Goal: Transaction & Acquisition: Book appointment/travel/reservation

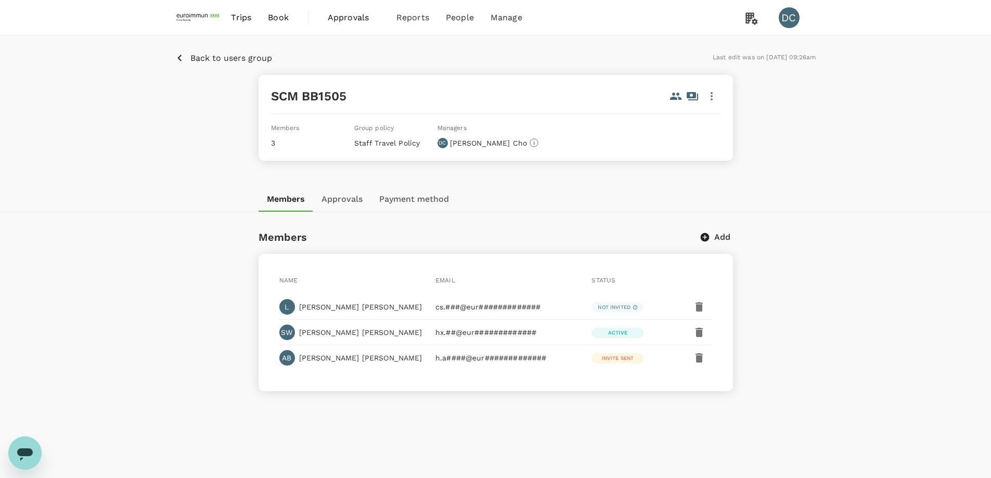
click at [393, 198] on button "Payment method" at bounding box center [414, 199] width 86 height 25
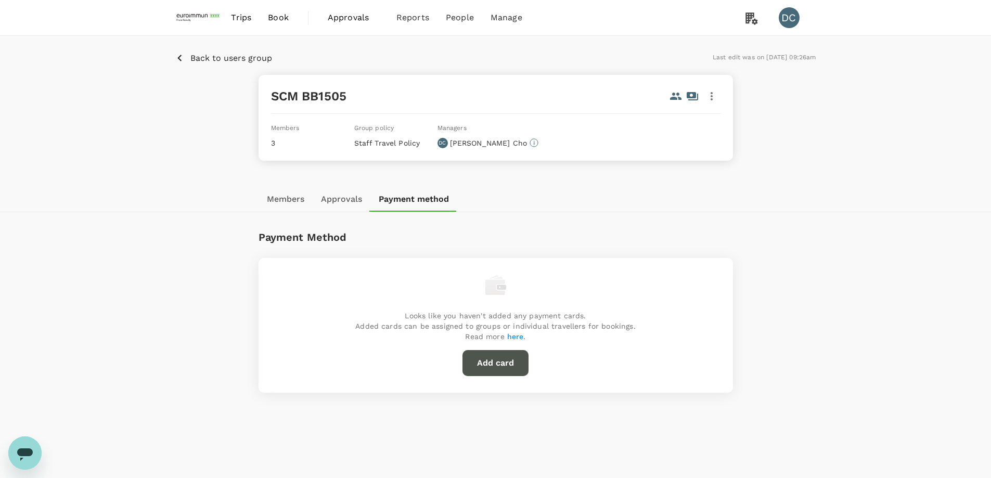
click at [484, 359] on button "Add card" at bounding box center [496, 363] width 66 height 26
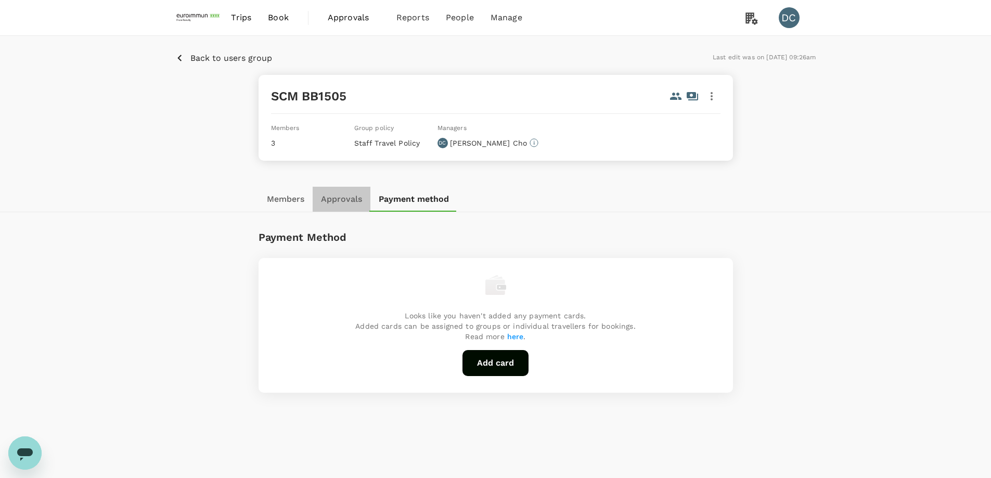
click at [345, 201] on button "Approvals" at bounding box center [342, 199] width 58 height 25
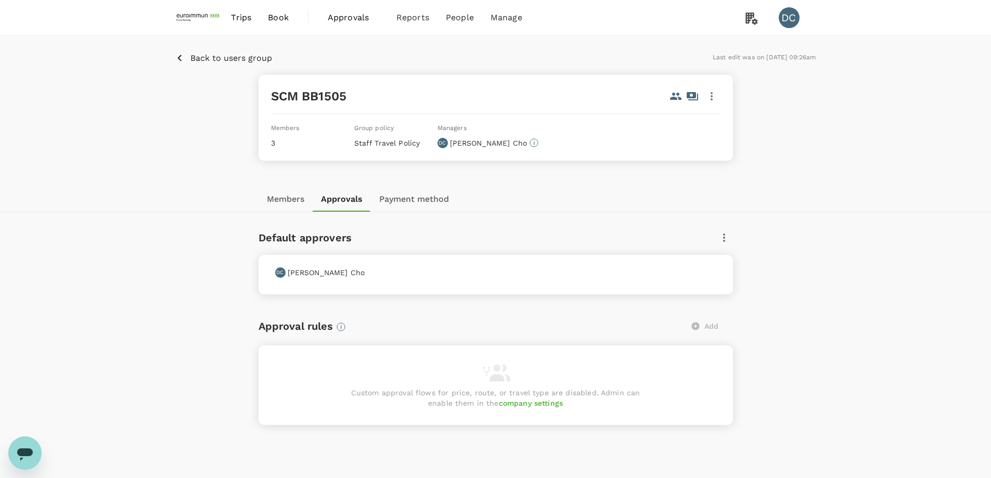
click at [290, 200] on button "Members" at bounding box center [286, 199] width 54 height 25
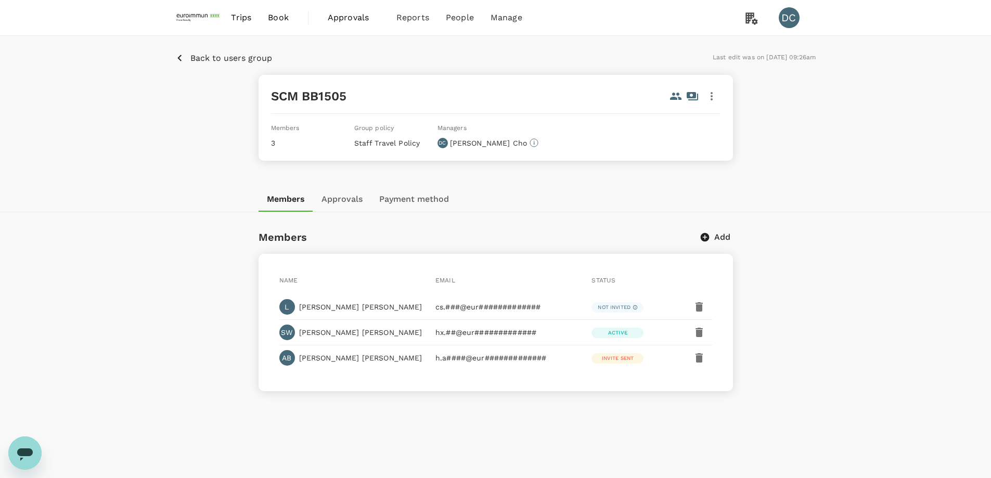
click at [713, 98] on icon "button" at bounding box center [711, 96] width 12 height 12
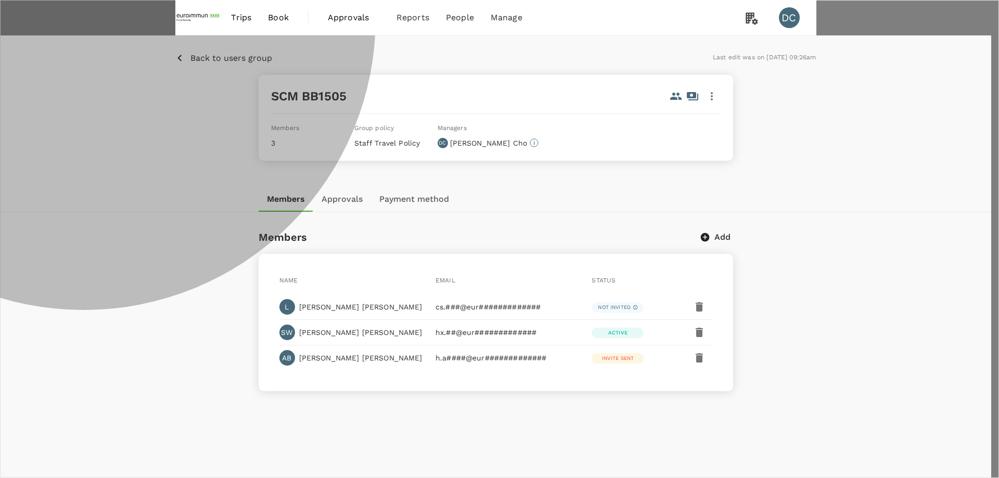
type input "401d44cd-c282-40bf-a635-5dd92e9fa2de"
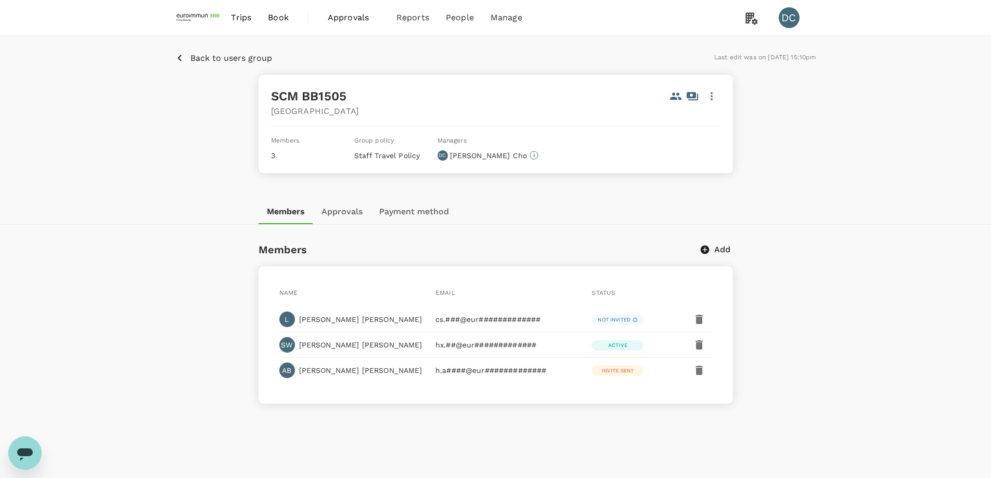
click at [331, 211] on button "Approvals" at bounding box center [342, 211] width 58 height 25
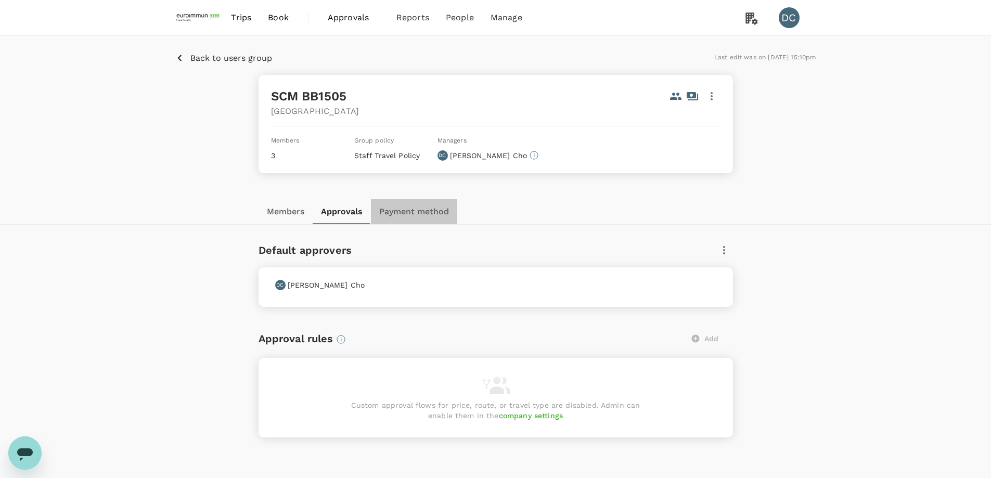
click at [417, 217] on button "Payment method" at bounding box center [414, 211] width 86 height 25
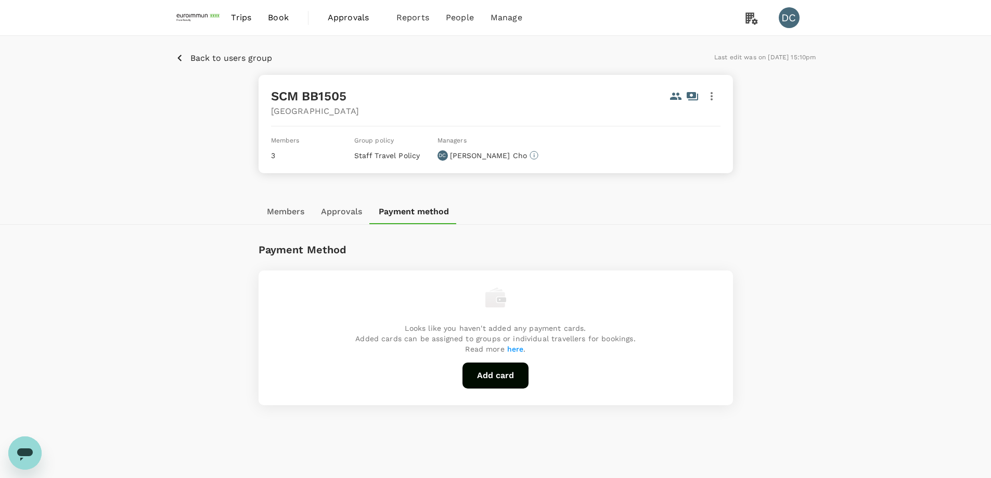
click at [183, 59] on icon "button" at bounding box center [179, 58] width 13 height 13
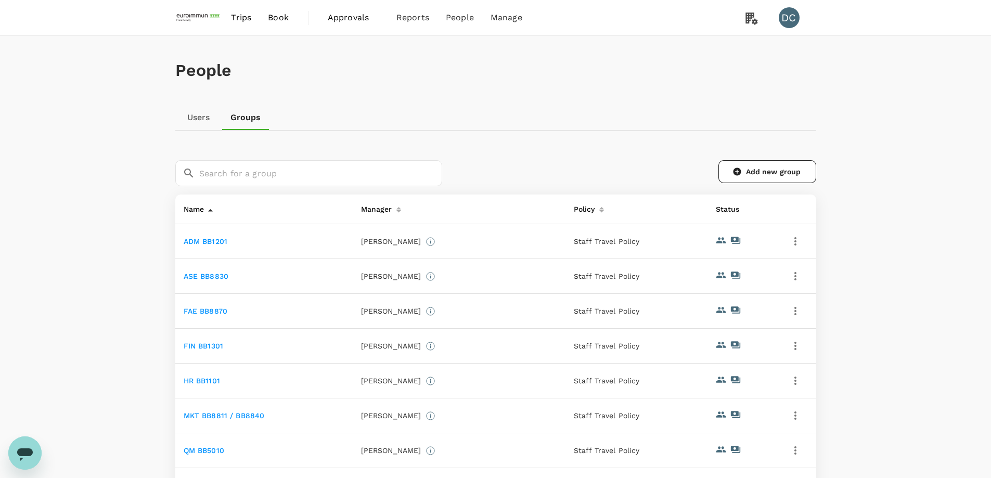
click at [197, 242] on link "ADM BB1201" at bounding box center [206, 241] width 44 height 8
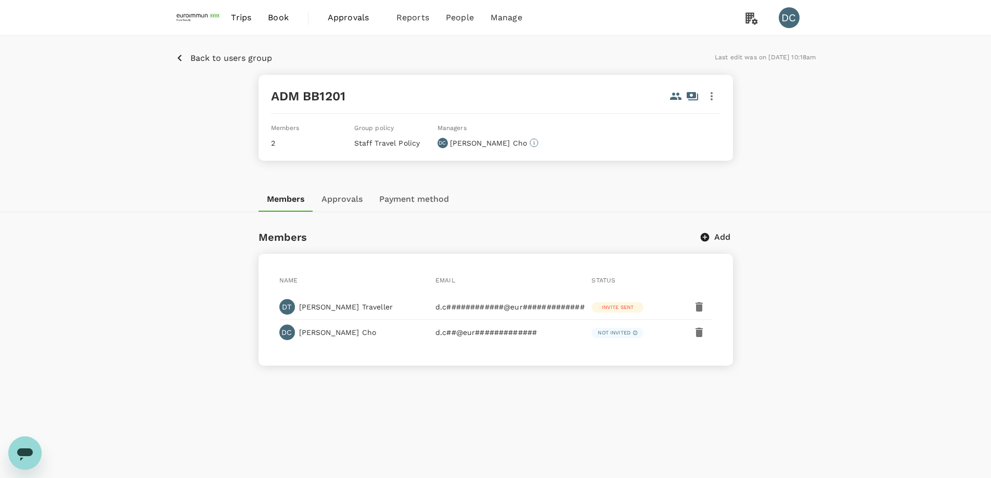
click at [712, 96] on icon "button" at bounding box center [712, 96] width 2 height 8
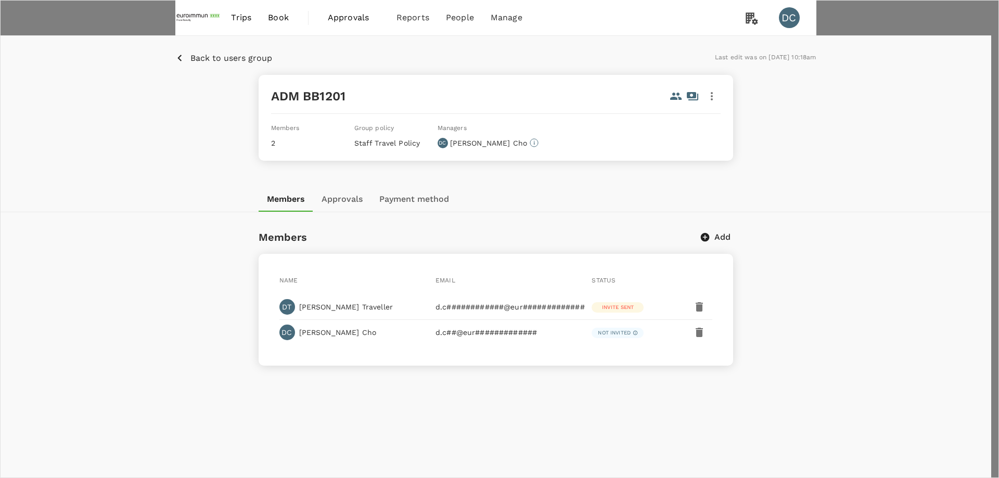
type input "401d44cd-c282-40bf-a635-5dd92e9fa2de"
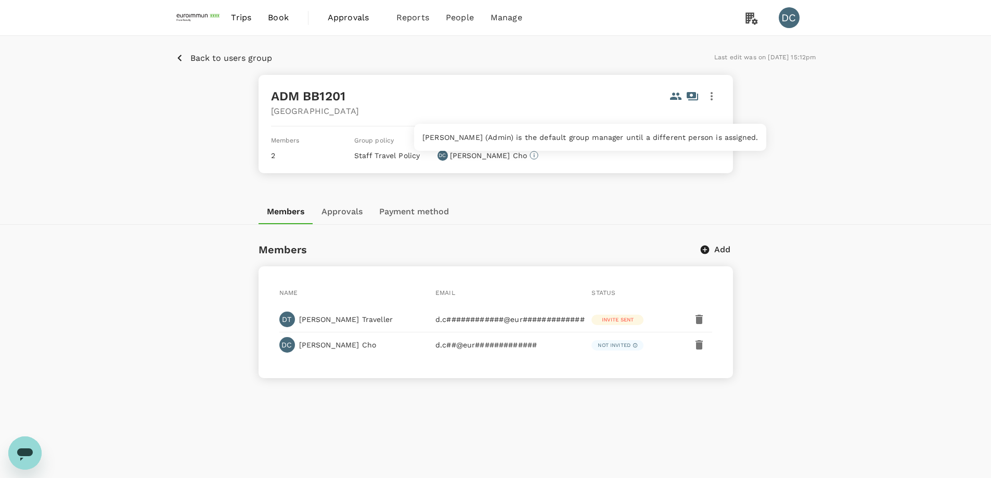
click at [530, 153] on icon at bounding box center [534, 155] width 9 height 9
click at [333, 56] on div "Back to users group Last edit was on [DATE] 15:12pm" at bounding box center [495, 58] width 641 height 13
click at [210, 56] on p "Back to users group" at bounding box center [231, 58] width 82 height 12
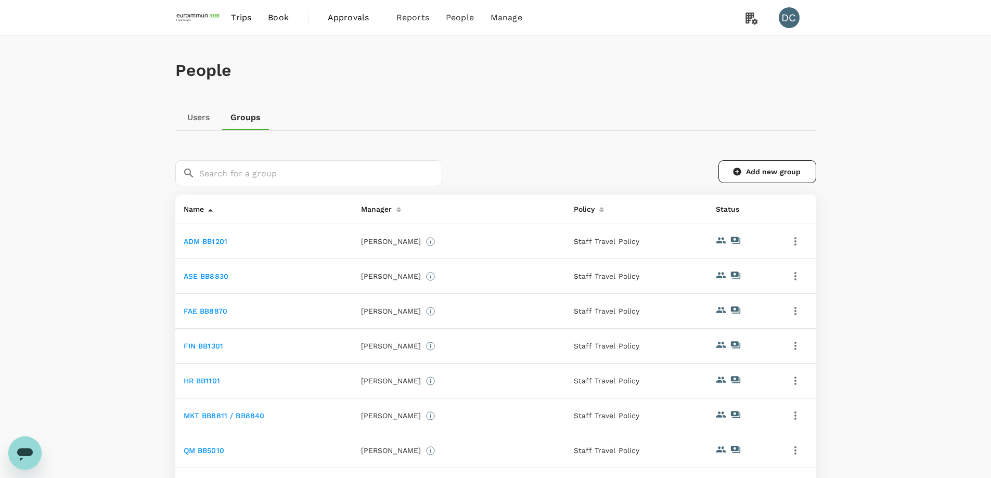
click at [190, 275] on link "ASE BB8830" at bounding box center [206, 276] width 45 height 8
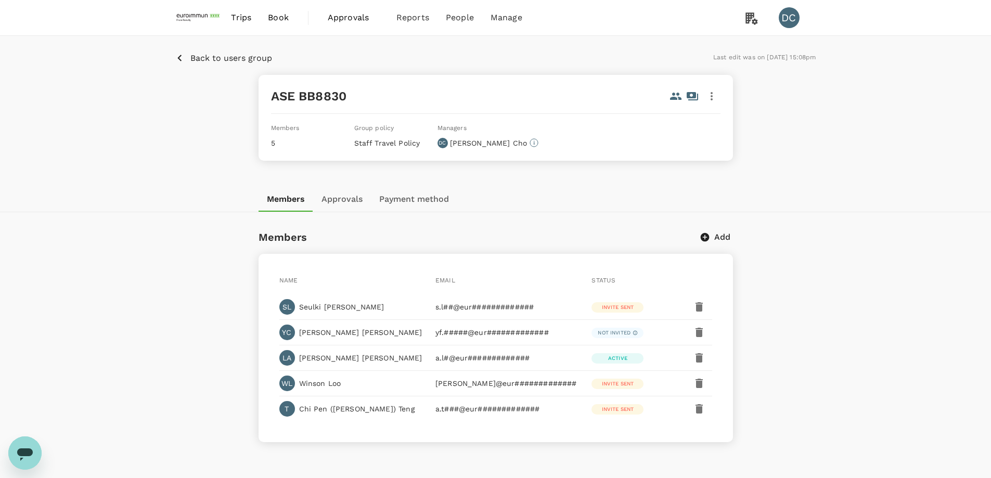
scroll to position [52, 0]
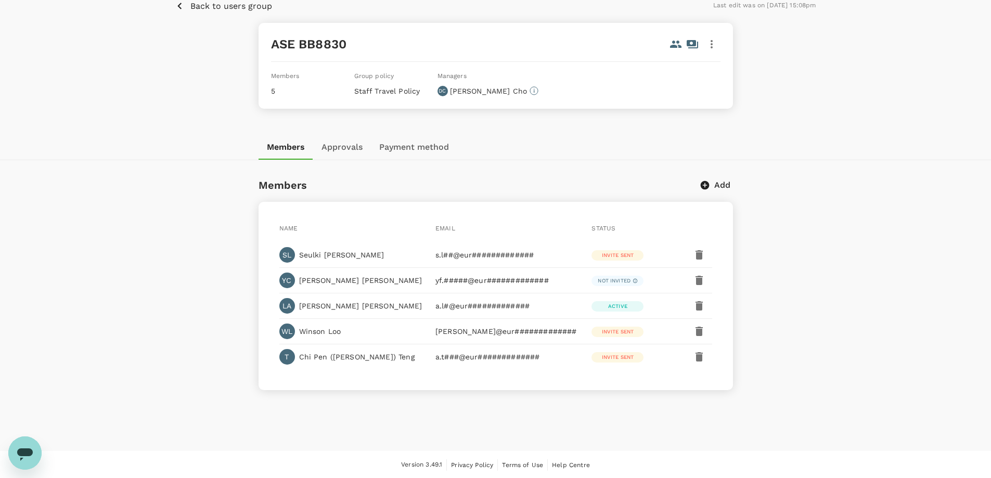
click at [396, 147] on button "Payment method" at bounding box center [414, 147] width 86 height 25
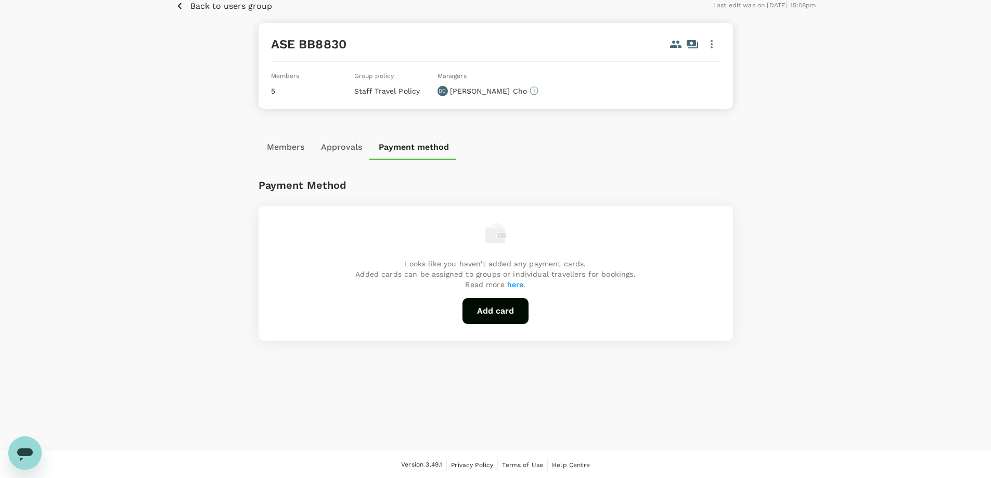
click at [344, 146] on button "Approvals" at bounding box center [342, 147] width 58 height 25
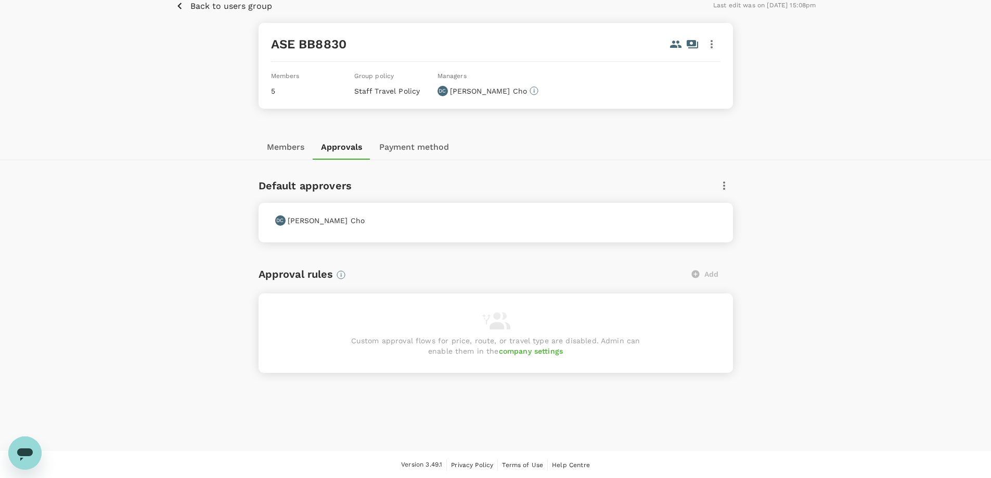
click at [286, 146] on button "Members" at bounding box center [286, 147] width 54 height 25
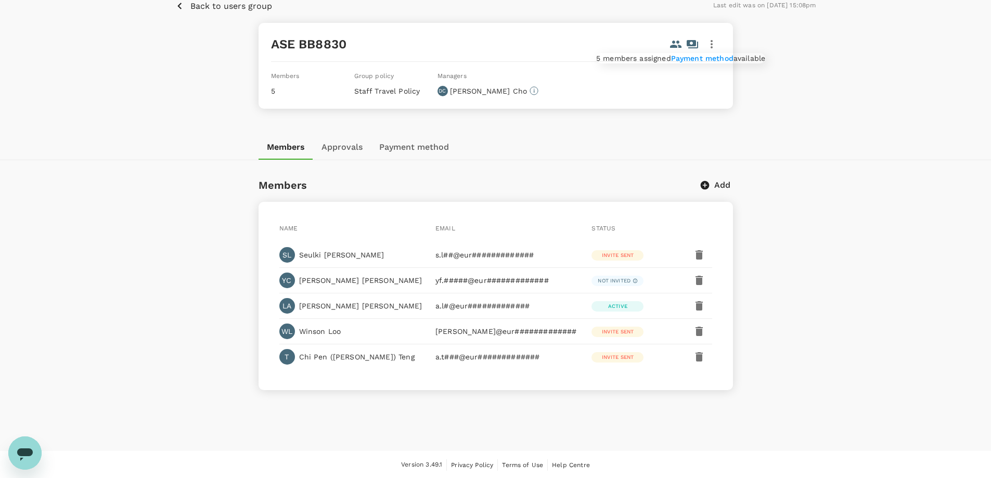
click at [671, 62] on link "Payment method" at bounding box center [702, 58] width 62 height 8
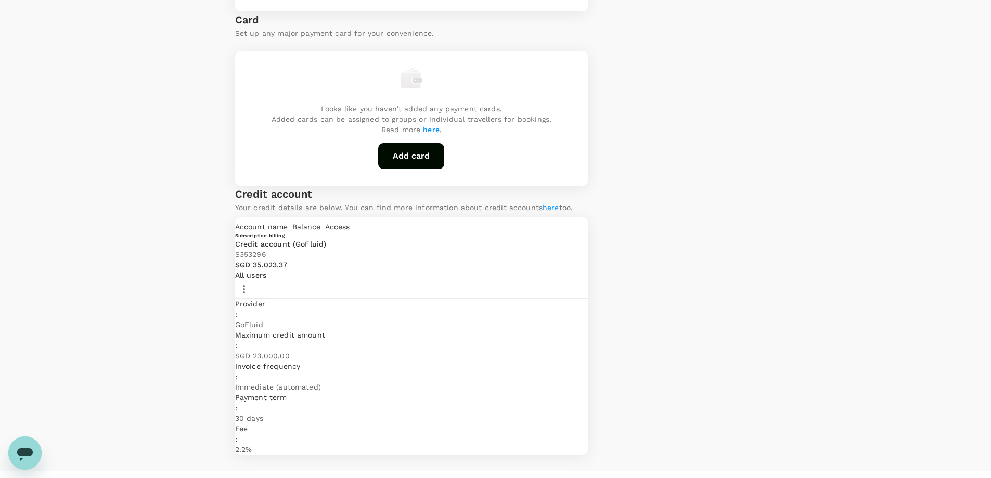
scroll to position [97, 0]
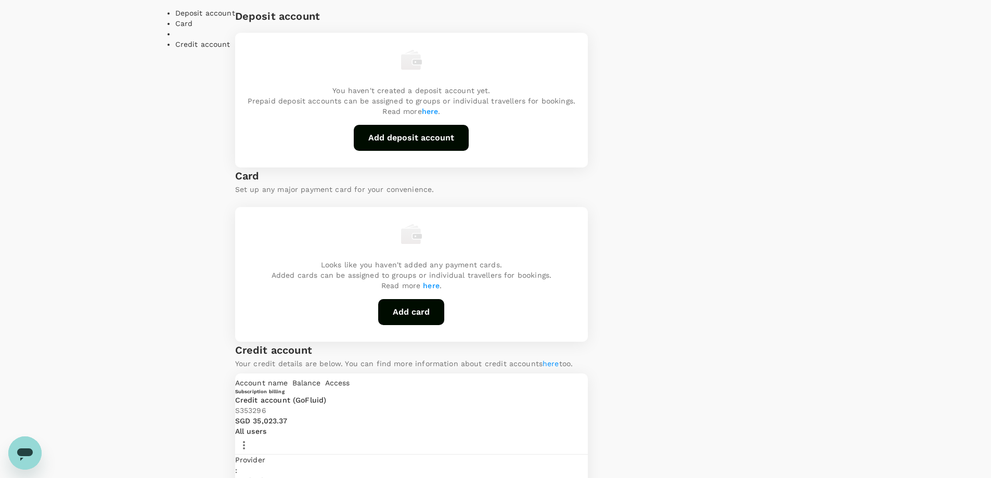
click at [194, 49] on li "Credit account" at bounding box center [205, 44] width 60 height 10
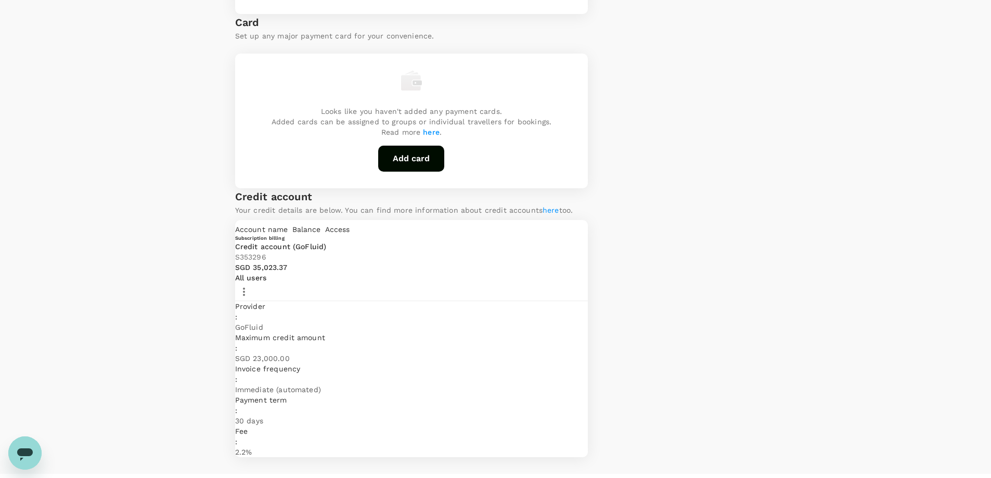
scroll to position [253, 0]
click at [245, 293] on icon "button" at bounding box center [244, 289] width 2 height 8
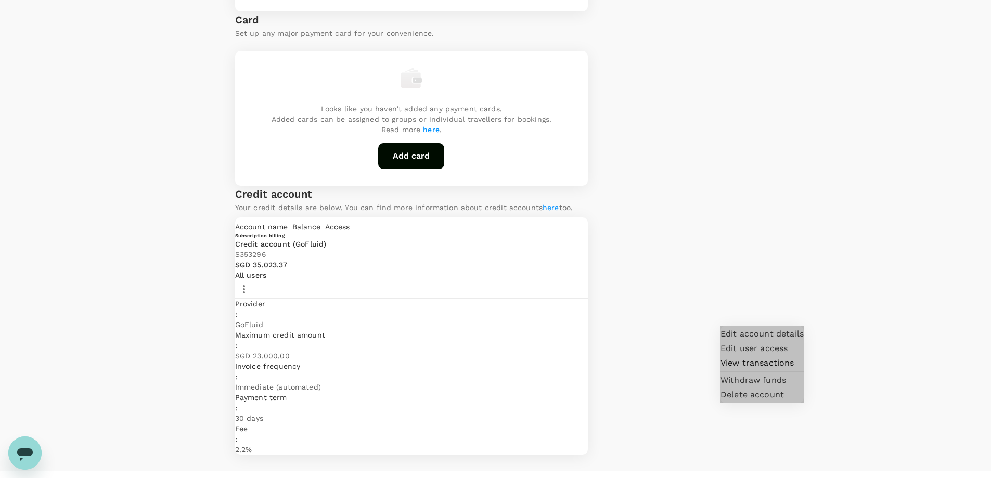
click at [730, 340] on span "Edit account details" at bounding box center [762, 334] width 83 height 12
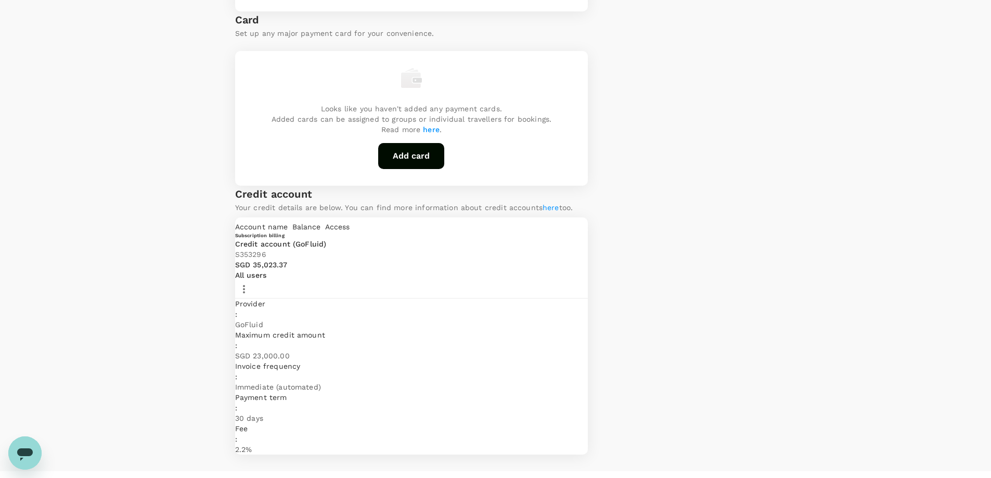
click at [250, 296] on icon "button" at bounding box center [244, 289] width 12 height 12
click at [740, 369] on span "View transactions" at bounding box center [762, 363] width 83 height 12
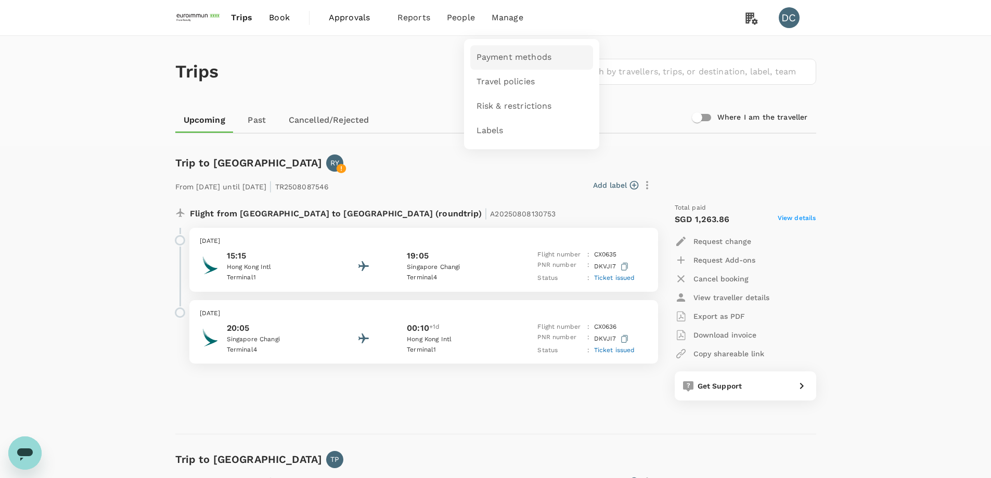
click at [493, 53] on span "Payment methods" at bounding box center [514, 58] width 75 height 12
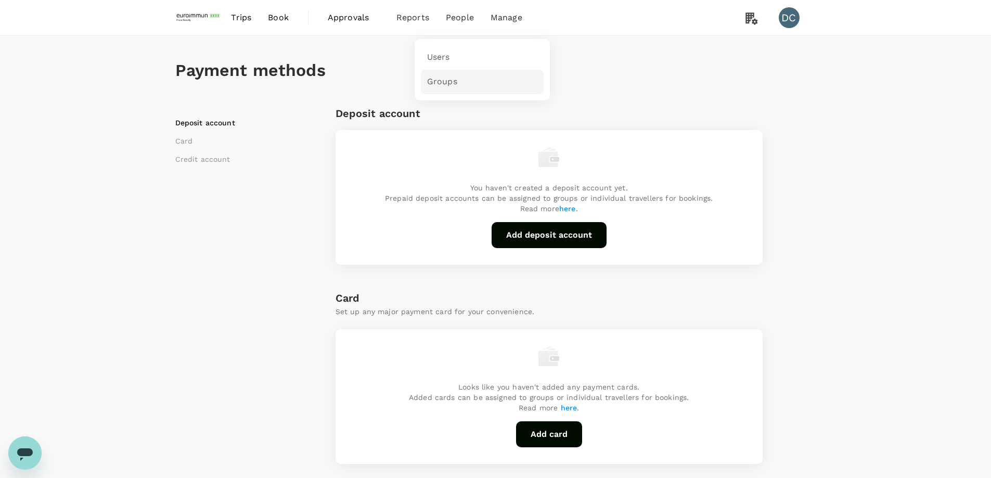
click at [438, 76] on span "Groups" at bounding box center [442, 82] width 30 height 12
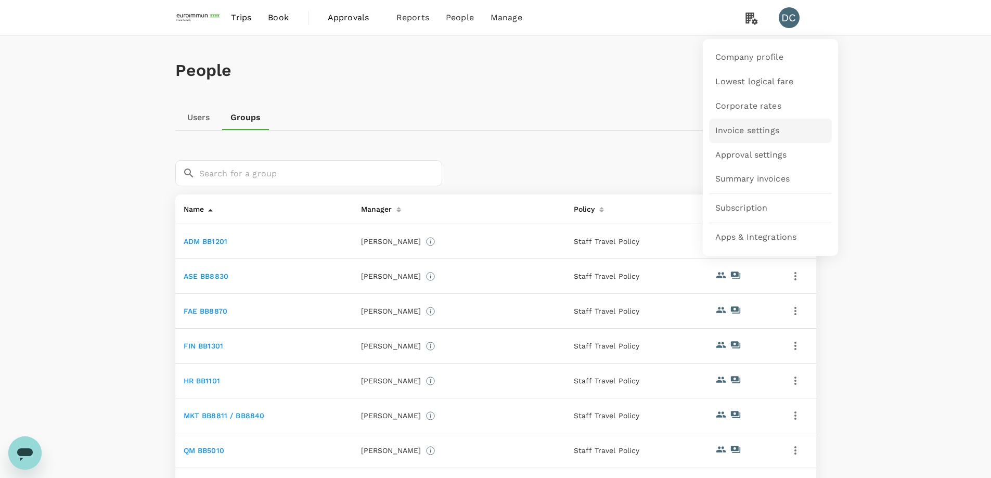
click at [724, 129] on span "Invoice settings" at bounding box center [747, 131] width 64 height 12
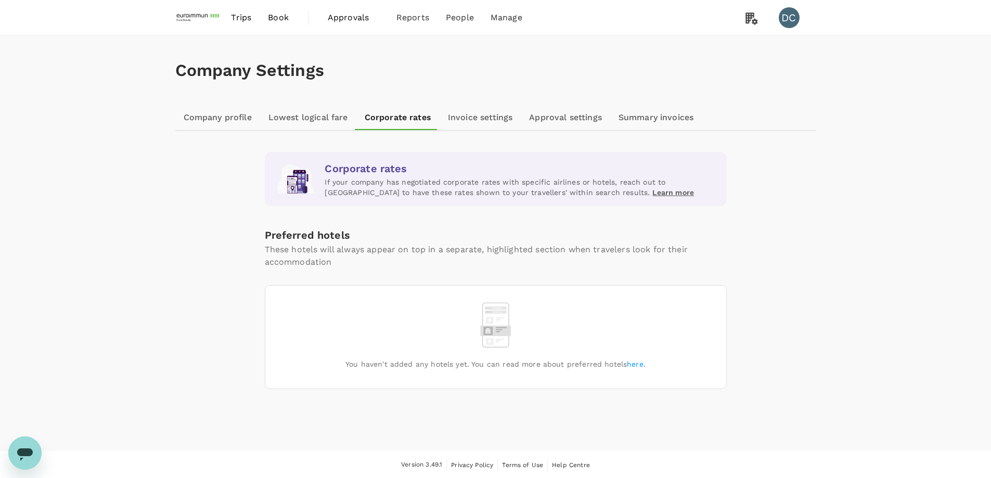
click at [238, 120] on link "Company profile" at bounding box center [217, 117] width 85 height 25
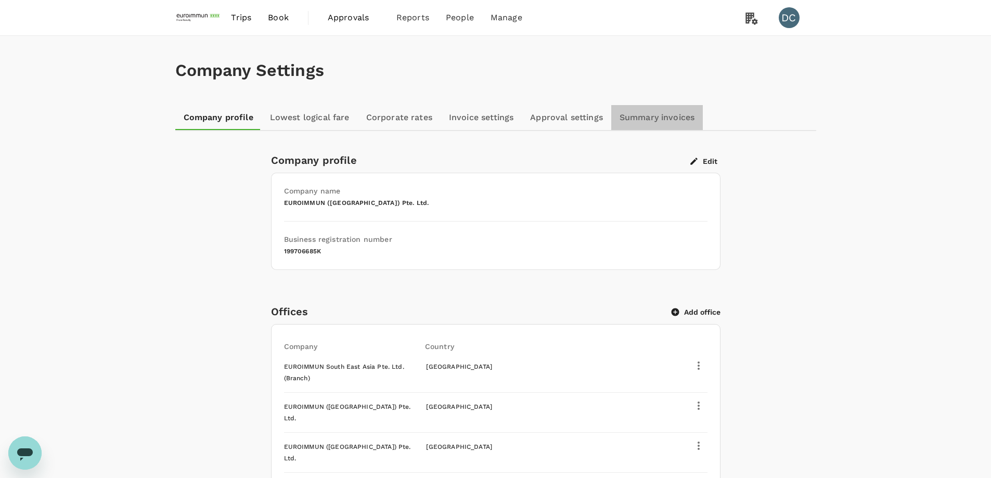
click at [642, 118] on link "Summary invoices" at bounding box center [657, 117] width 92 height 25
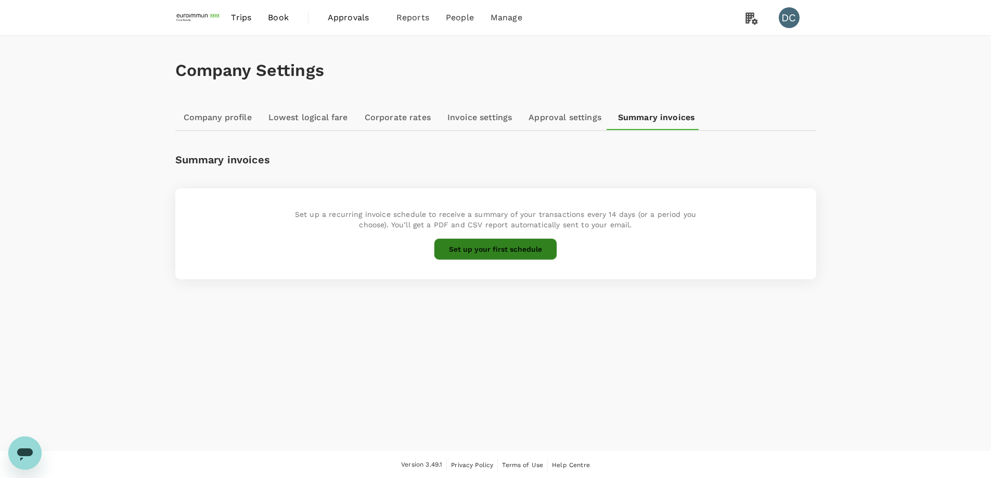
click at [533, 251] on button "Set up your first schedule" at bounding box center [495, 249] width 123 height 22
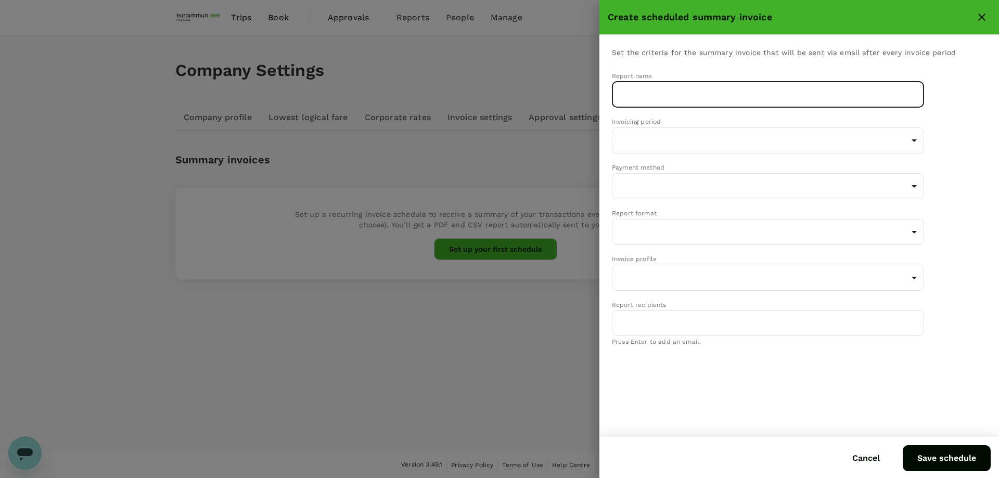
click at [651, 98] on input "text" at bounding box center [768, 95] width 312 height 26
click at [641, 144] on body "Trips Book Approvals 0 Reports People Manage DC Company Settings Company profil…" at bounding box center [499, 239] width 999 height 479
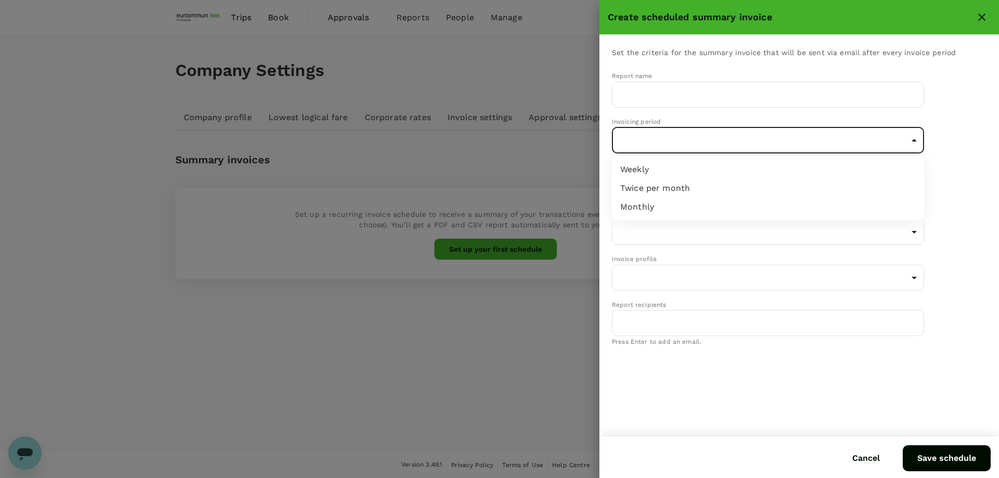
click at [635, 204] on li "Monthly" at bounding box center [768, 207] width 312 height 19
type input "monthly"
click at [641, 187] on body "Trips Book Approvals 0 Reports People Manage DC Company Settings Company profil…" at bounding box center [499, 239] width 999 height 479
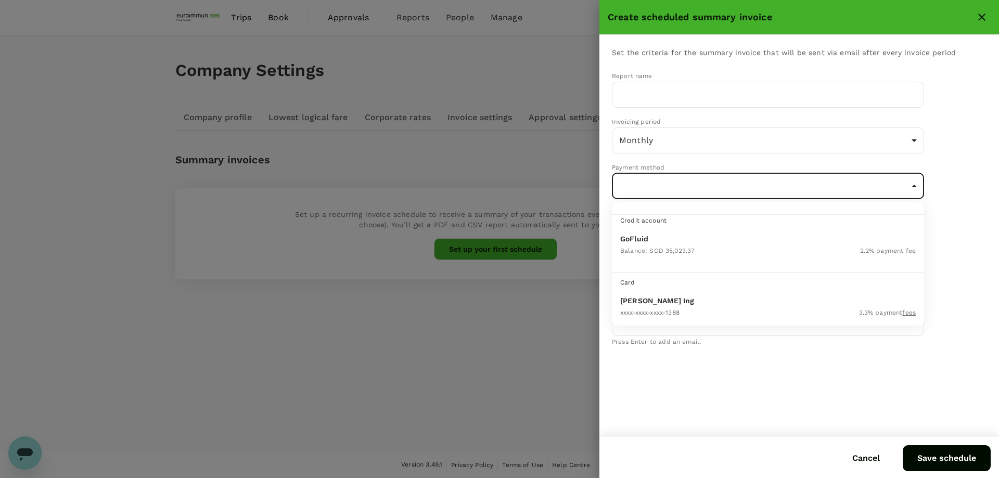
click at [646, 242] on p "GoFluid" at bounding box center [768, 239] width 296 height 10
type input "9ae08bde-94be-4a60-86d8-4726f2345b2b"
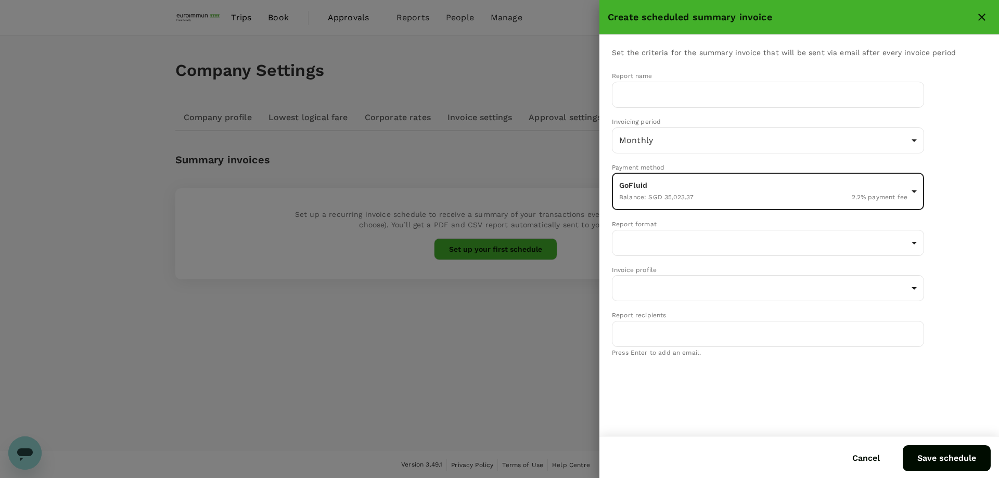
click at [646, 242] on body "Trips Book Approvals 0 Reports People Manage DC Company Settings Company profil…" at bounding box center [499, 239] width 999 height 479
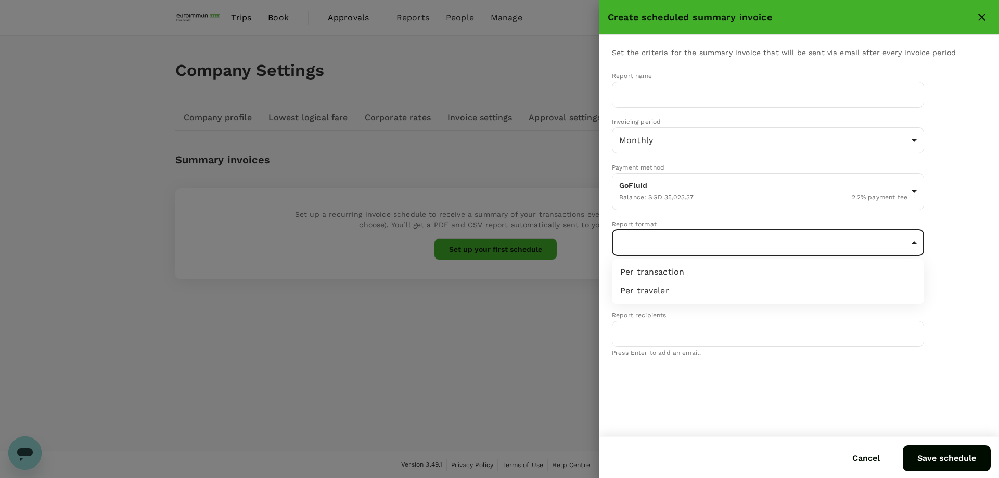
click at [647, 276] on li "Per transaction" at bounding box center [768, 272] width 312 height 19
type input "perTransaction"
click at [647, 276] on body "Trips Book Approvals 0 Reports People Manage DC Company Settings Company profil…" at bounding box center [499, 239] width 999 height 479
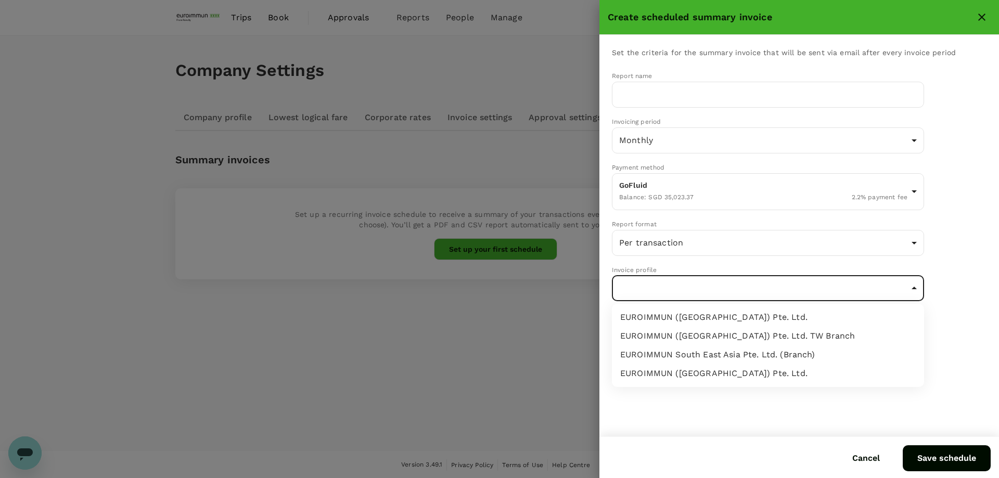
click at [670, 370] on div "EUROIMMUN ([GEOGRAPHIC_DATA]) Pte. Ltd." at bounding box center [768, 373] width 296 height 12
type input "9a5965df-1c4f-4613-8b4c-477951d25139"
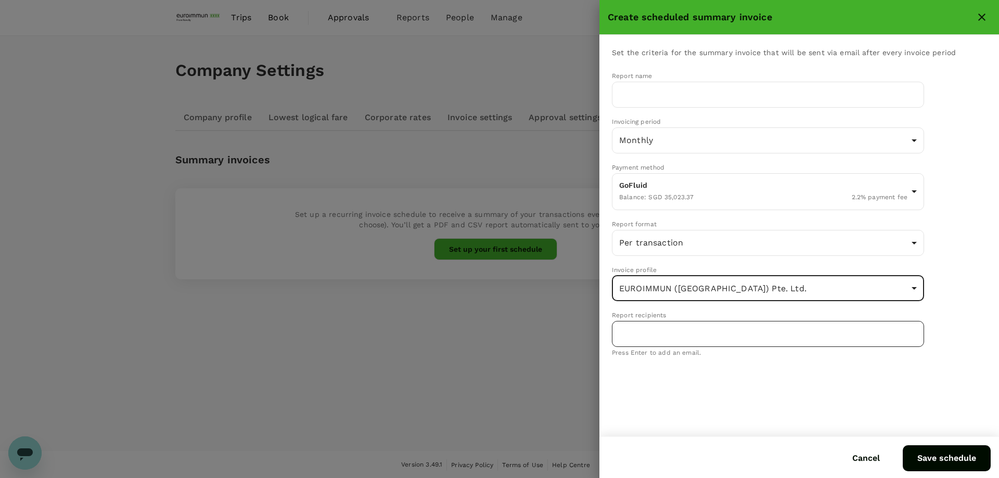
click at [664, 337] on input "text" at bounding box center [768, 334] width 303 height 20
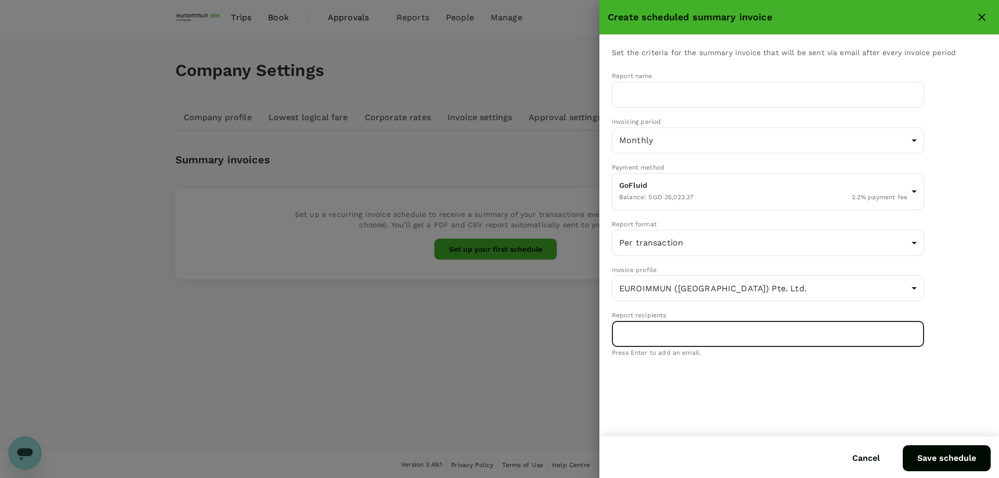
paste input "d.cho@euroimmun.com.sg"
type input "d.cho@euroimmun.com.sg"
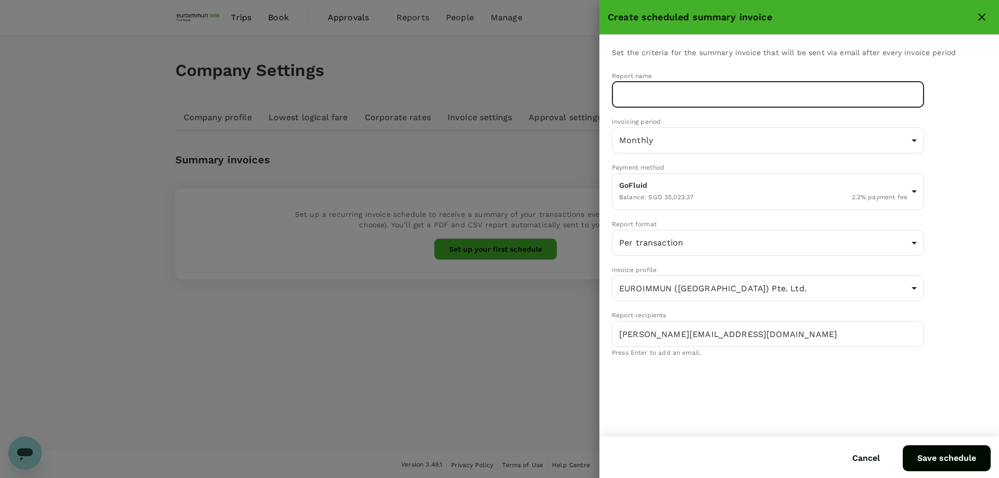
click at [684, 90] on input "text" at bounding box center [768, 95] width 312 height 26
type input "Monthly Summary Invoice Report"
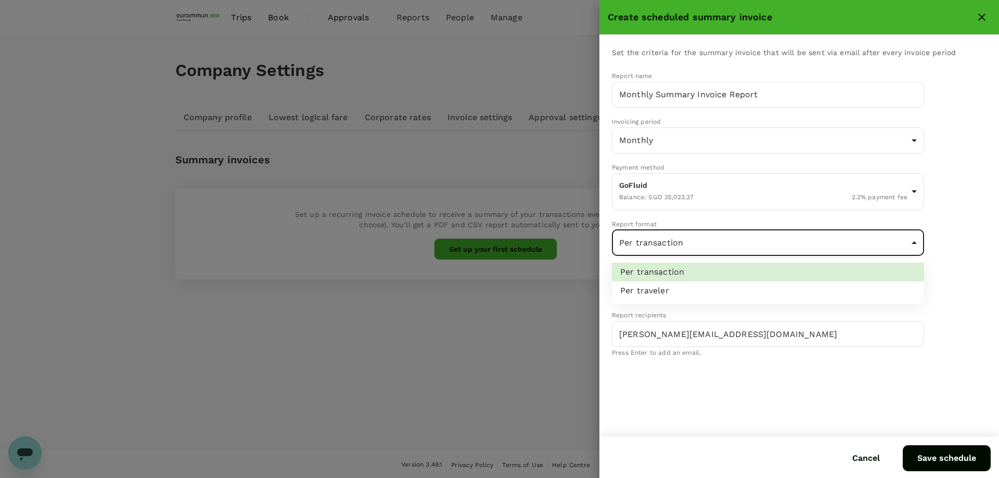
click at [801, 249] on body "Trips Book Approvals 0 Reports People Manage DC Company Settings Company profil…" at bounding box center [499, 239] width 999 height 479
click at [801, 249] on div at bounding box center [499, 239] width 999 height 478
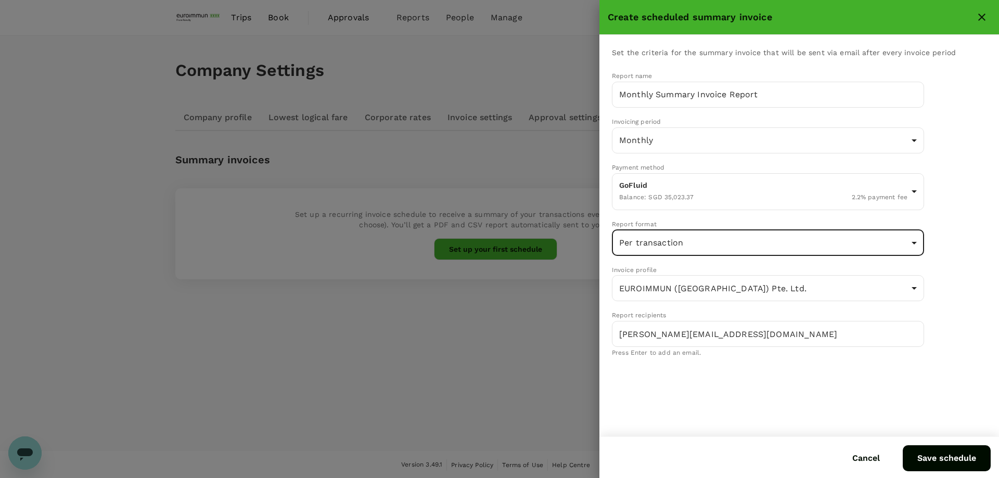
click at [801, 388] on div "Set the criteria for the summary invoice that will be sent via email after ever…" at bounding box center [799, 236] width 400 height 402
click at [769, 243] on body "Trips Book Approvals 0 Reports People Manage DC Company Settings Company profil…" at bounding box center [499, 239] width 999 height 479
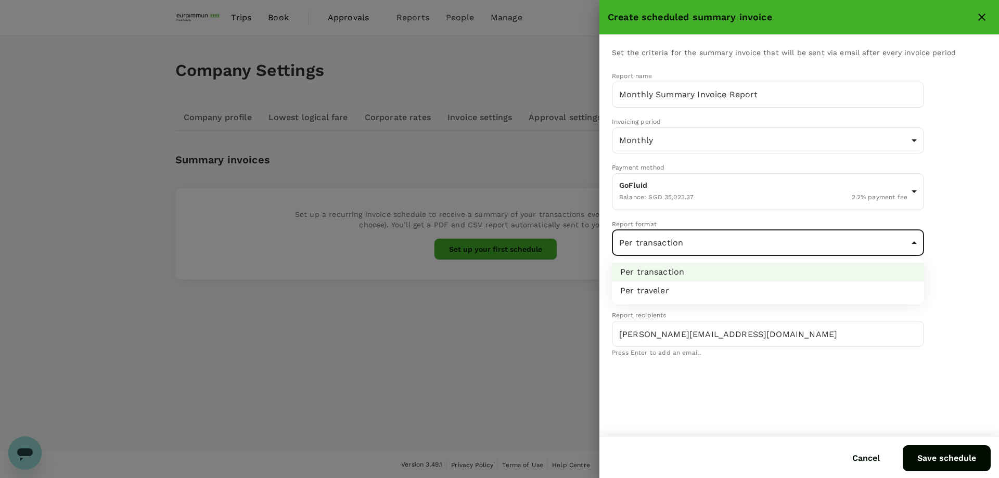
click at [761, 293] on li "Per traveler" at bounding box center [768, 290] width 312 height 19
type input "perTraveler"
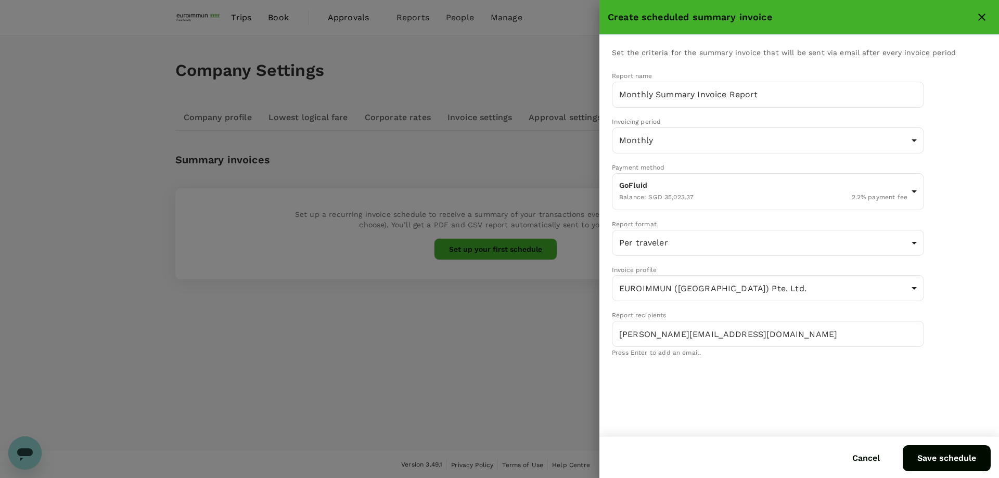
click at [790, 384] on div "Set the criteria for the summary invoice that will be sent via email after ever…" at bounding box center [799, 236] width 400 height 402
click at [924, 463] on button "Save schedule" at bounding box center [947, 458] width 88 height 26
click at [929, 459] on button "Save schedule" at bounding box center [947, 458] width 88 height 26
click at [875, 198] on body "Trips Book Approvals 0 Reports People Manage DC Company Settings Company profil…" at bounding box center [499, 239] width 999 height 479
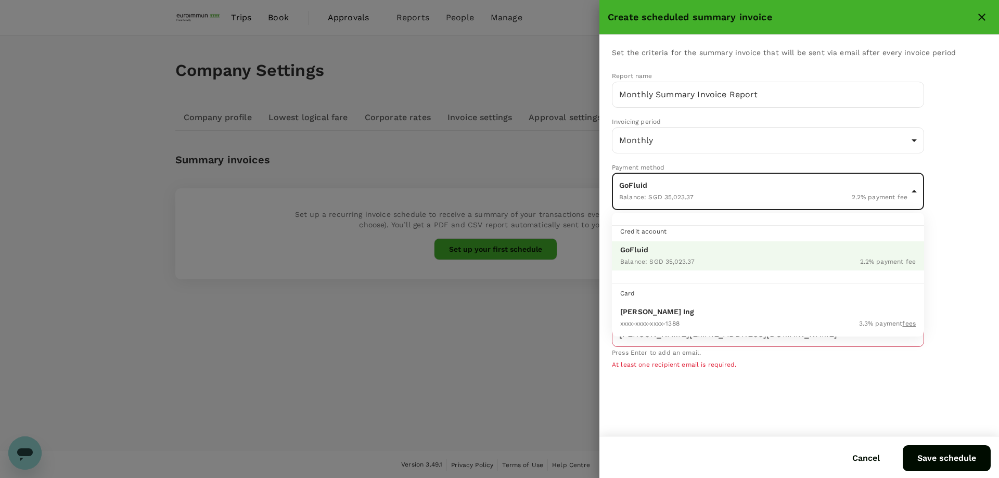
click at [875, 198] on div at bounding box center [499, 239] width 999 height 478
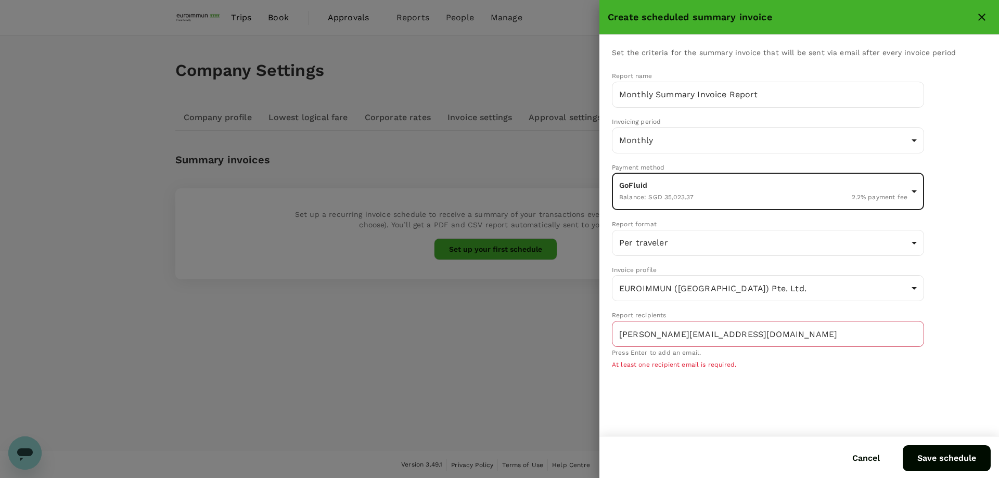
click at [871, 389] on div "Set the criteria for the summary invoice that will be sent via email after ever…" at bounding box center [799, 236] width 400 height 402
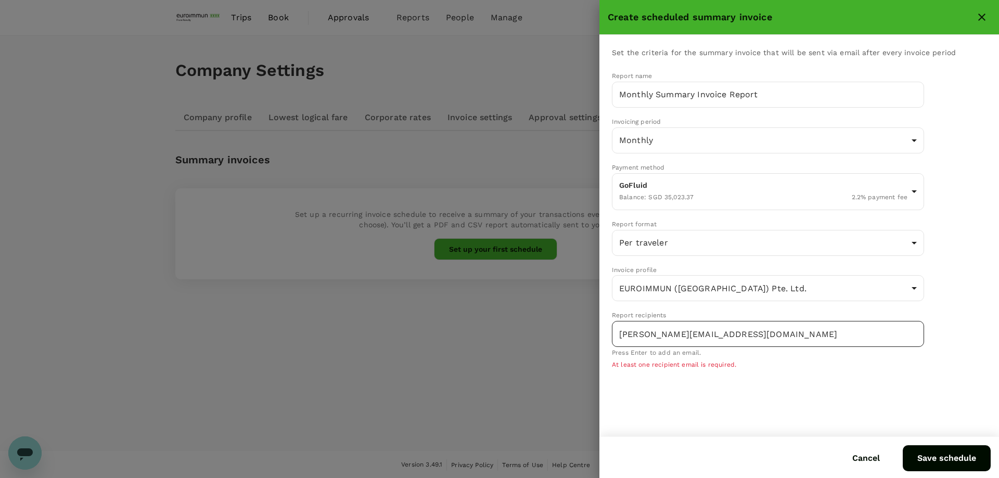
click at [736, 334] on input "d.cho@euroimmun.com.sg" at bounding box center [760, 334] width 287 height 20
click at [620, 332] on input "d.cho@euroimmun.com.sg" at bounding box center [760, 334] width 287 height 20
click at [749, 340] on input "d.cho@euroimmun.com.sg" at bounding box center [760, 334] width 287 height 20
click at [921, 456] on button "Save schedule" at bounding box center [947, 458] width 88 height 26
click at [676, 365] on p "At least one recipient email is required." at bounding box center [768, 365] width 312 height 10
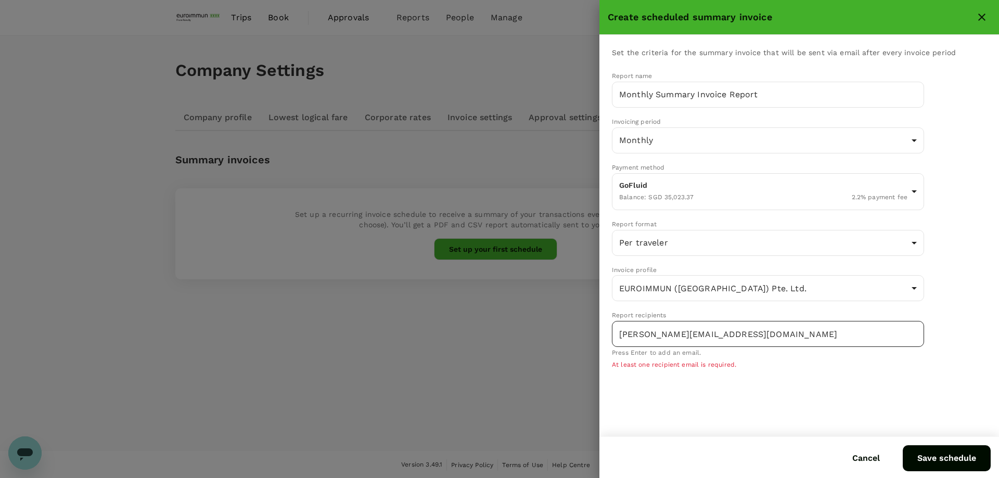
click at [762, 340] on input "d.cho@euroimmun.com.sg" at bounding box center [760, 334] width 287 height 20
click at [916, 455] on button "Save schedule" at bounding box center [947, 458] width 88 height 26
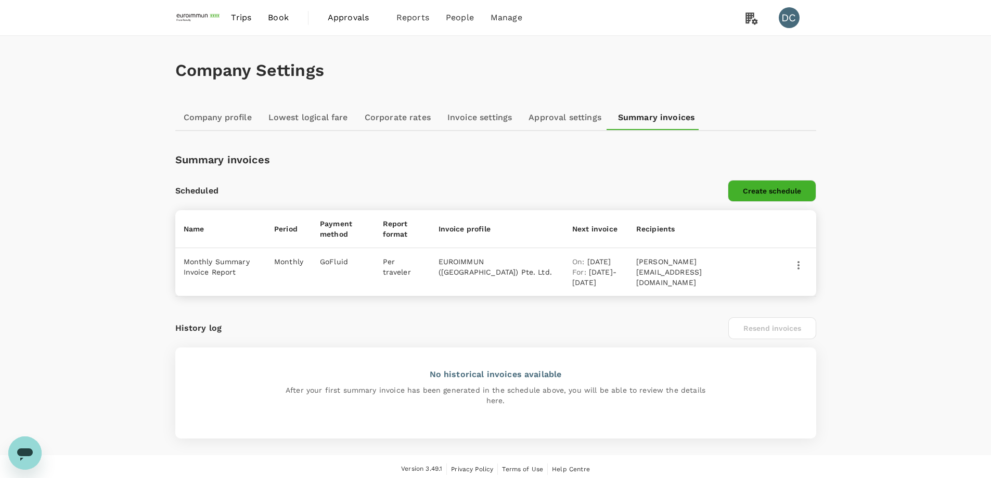
click at [203, 111] on link "Company profile" at bounding box center [217, 117] width 85 height 25
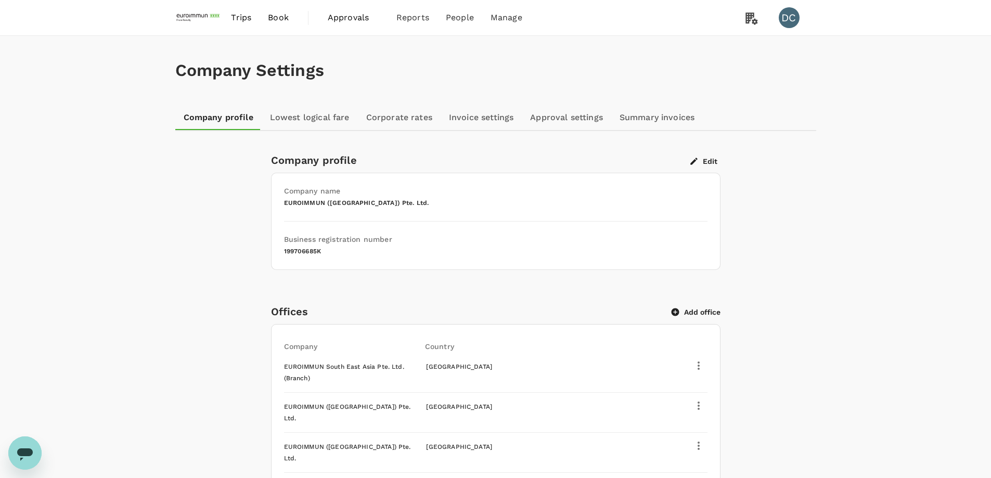
click at [294, 117] on link "Lowest logical fare" at bounding box center [310, 117] width 96 height 25
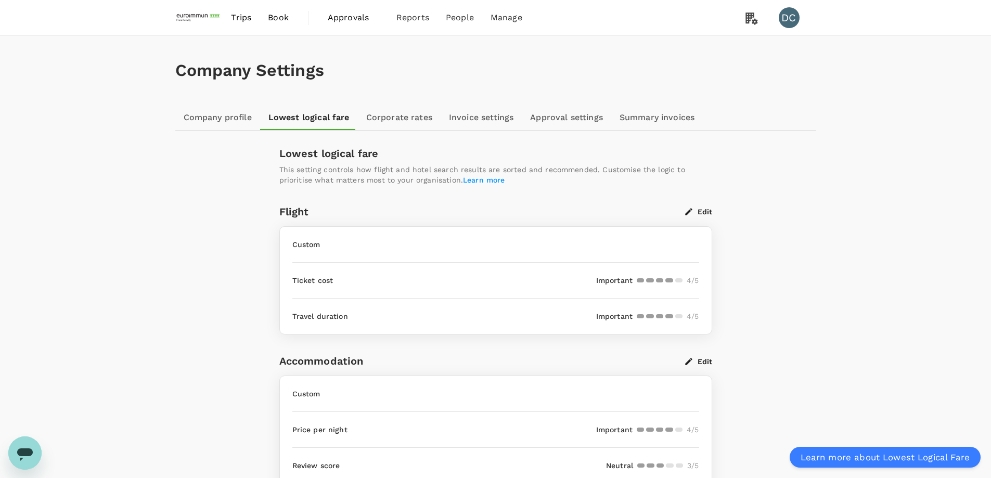
click at [242, 18] on span "Trips" at bounding box center [241, 17] width 20 height 12
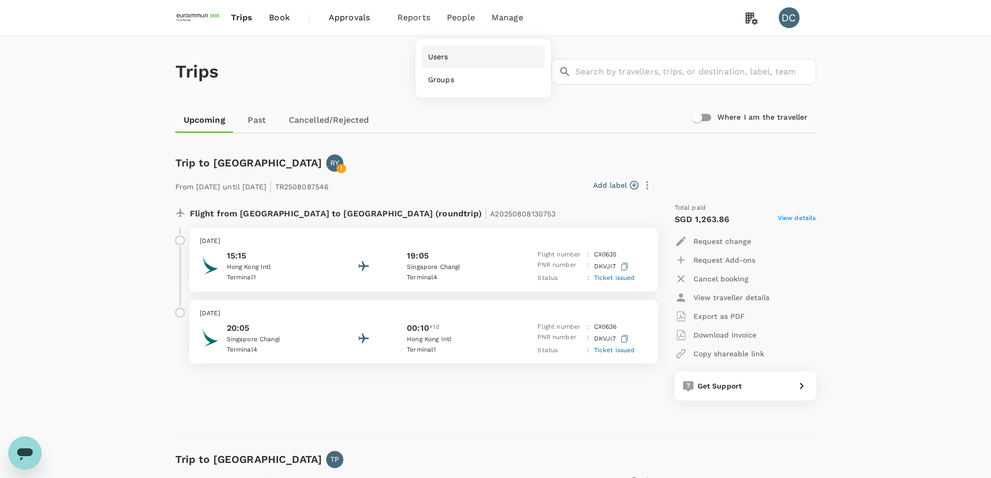
click at [445, 57] on span "Users" at bounding box center [438, 57] width 20 height 10
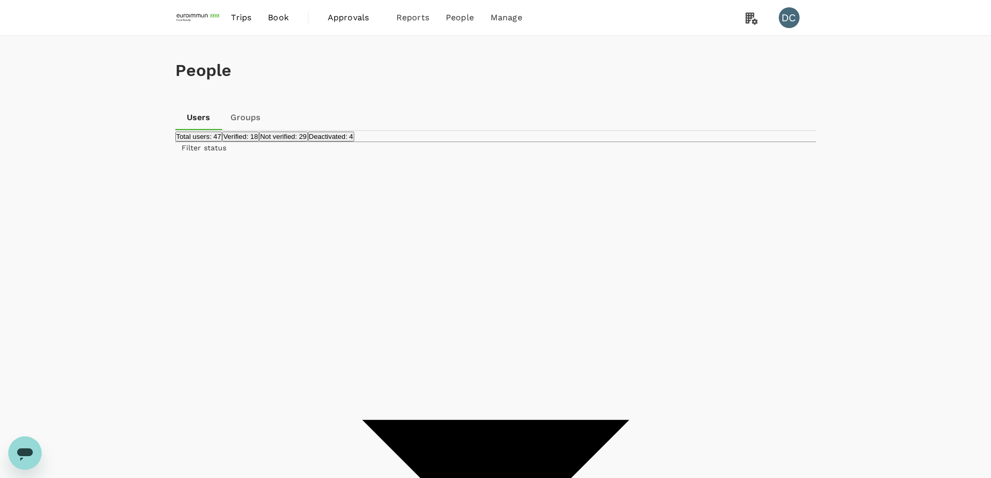
click at [274, 15] on span "Book" at bounding box center [278, 17] width 21 height 12
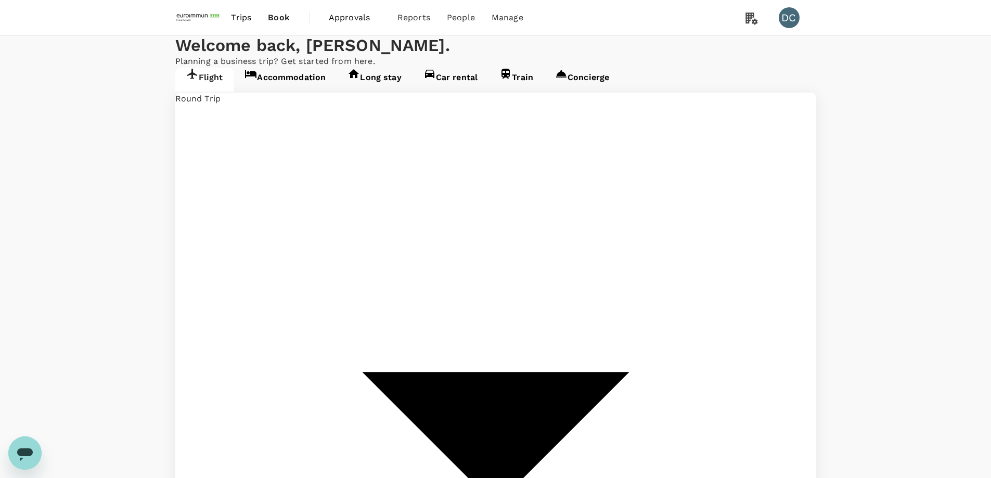
type input "Hong Kong, Hong Kong (any)"
type input "Singapore Changi (SIN)"
type input "Hong Kong, Hong Kong (any)"
type input "Singapore Changi (SIN)"
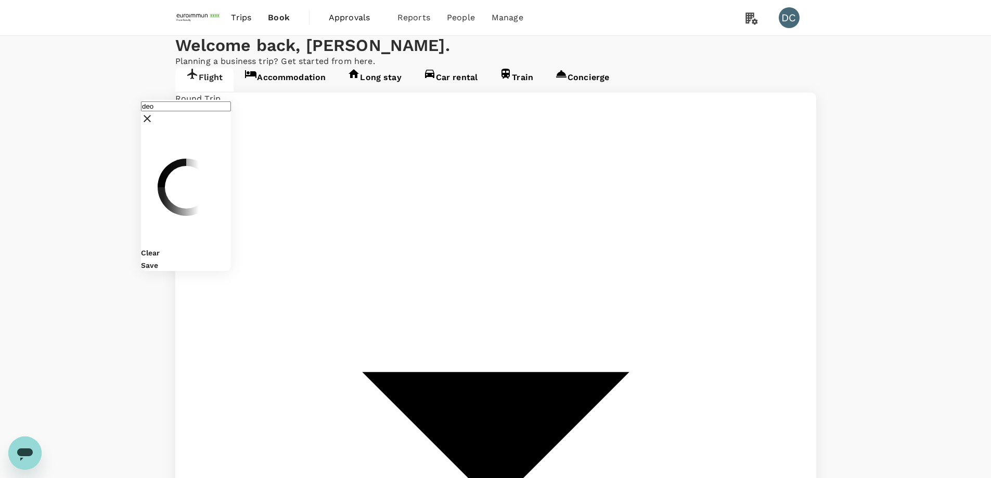
type input "deo"
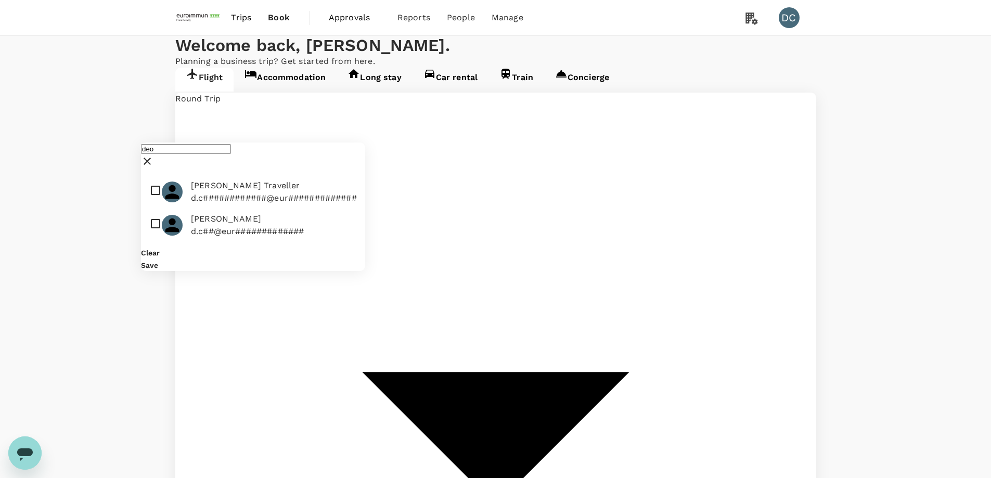
click at [217, 179] on span "Deon Traveller" at bounding box center [274, 185] width 166 height 12
checkbox input "true"
click at [300, 259] on div "Save" at bounding box center [253, 265] width 224 height 12
click at [158, 261] on button "Save" at bounding box center [149, 265] width 17 height 8
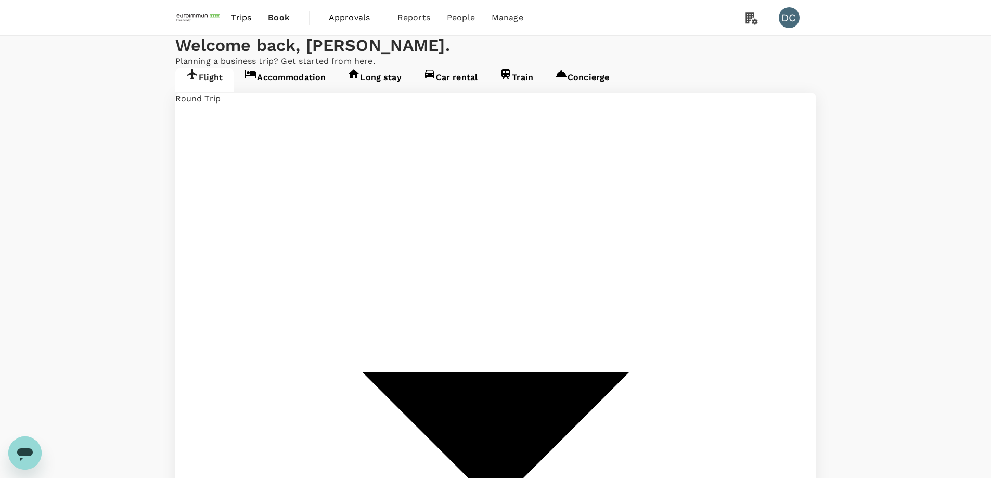
type input "Singapore Changi (SIN)"
type input "Hong Kong, Hong Kong (any)"
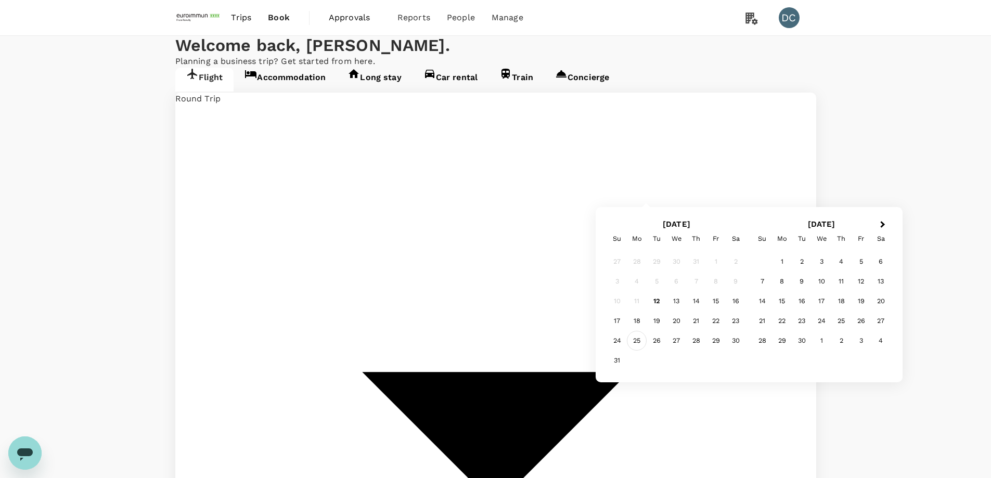
click at [639, 335] on div "25" at bounding box center [637, 341] width 20 height 20
click at [692, 342] on div "28" at bounding box center [696, 341] width 20 height 20
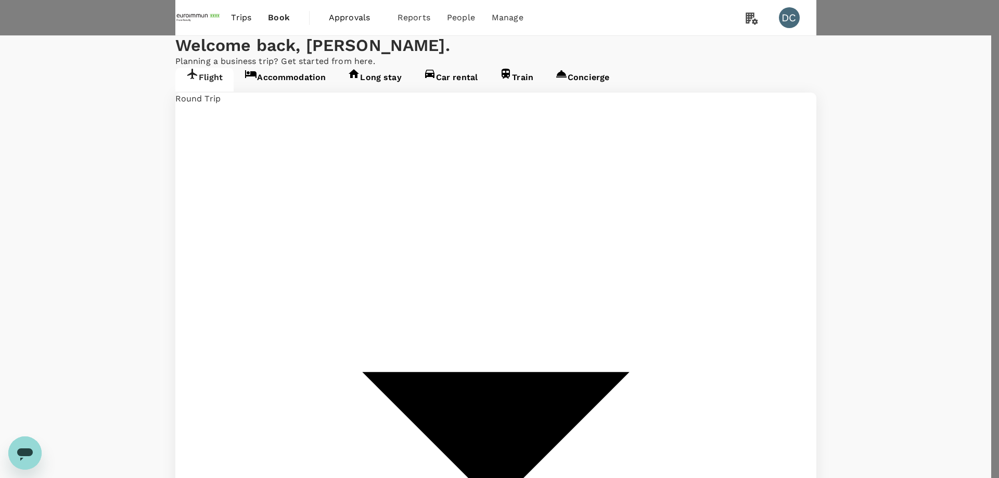
click at [418, 168] on input "Staff Travel Policy ( Deon Traveller, You )" at bounding box center [499, 239] width 999 height 478
click at [421, 261] on input "ADM BB1201 ( Deon Traveller, You )" at bounding box center [499, 239] width 999 height 478
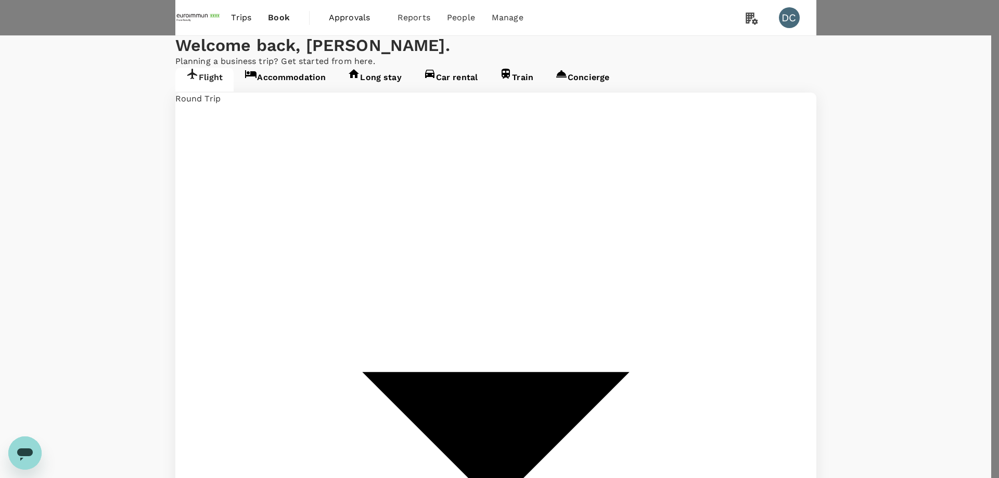
click at [428, 328] on input "EUROIMMUN (South East Asia) Pte. Ltd. (SGD)" at bounding box center [499, 239] width 999 height 478
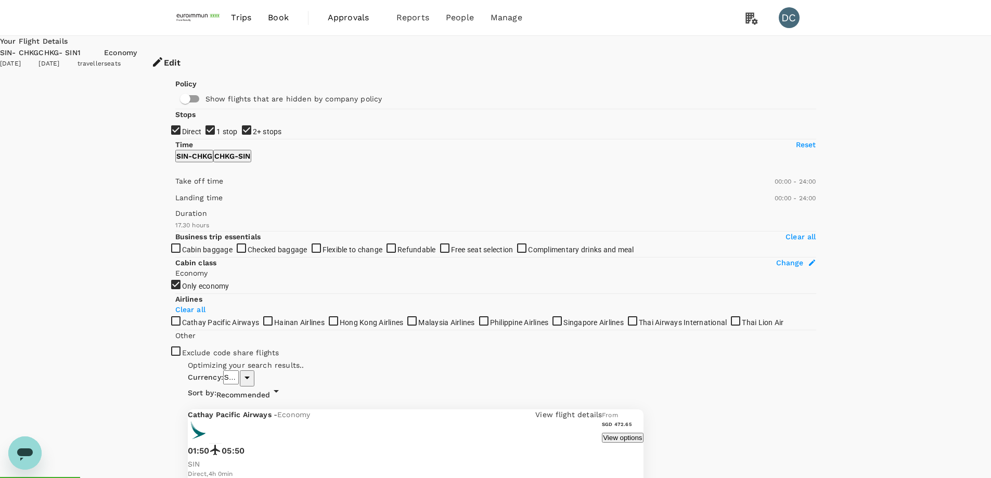
type input "1270"
